Goal: Task Accomplishment & Management: Manage account settings

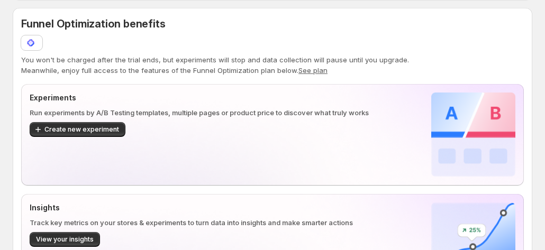
scroll to position [106, 0]
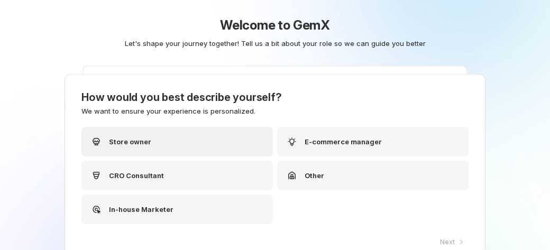
click at [189, 151] on div "Store owner" at bounding box center [177, 142] width 192 height 30
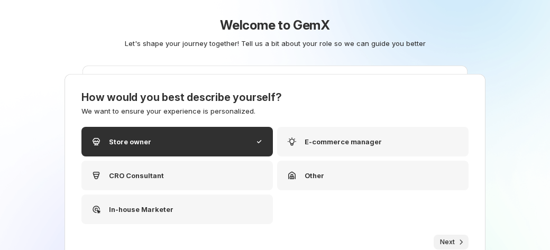
click at [456, 244] on icon "button" at bounding box center [461, 242] width 11 height 11
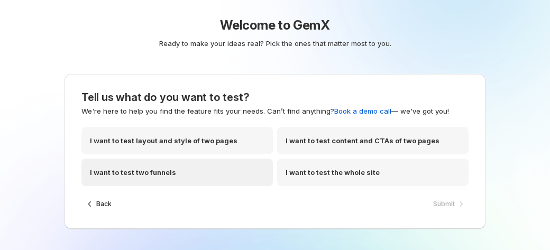
click at [196, 161] on div "I want to test two funnels" at bounding box center [177, 173] width 192 height 28
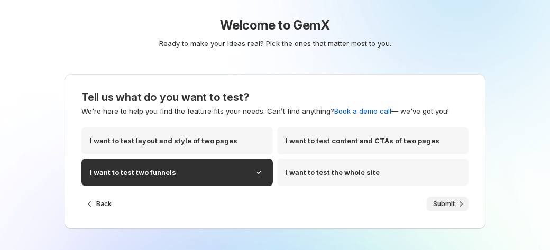
click at [442, 204] on span "Submit" at bounding box center [444, 204] width 22 height 8
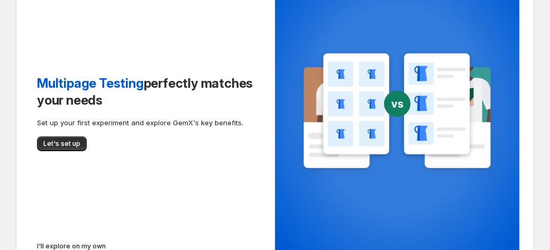
scroll to position [106, 0]
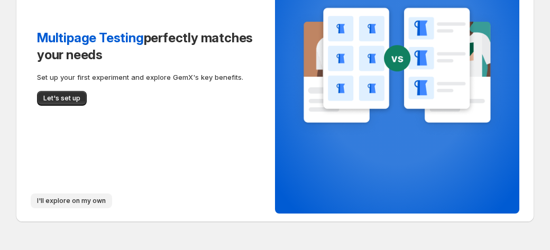
click at [77, 205] on button "I'll explore on my own" at bounding box center [71, 201] width 81 height 15
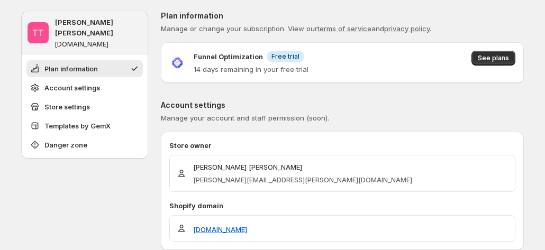
scroll to position [53, 0]
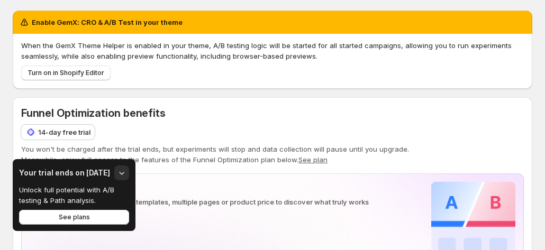
click at [311, 110] on div "Funnel Optimization benefits 14-day free trial" at bounding box center [272, 123] width 503 height 34
